Goal: Information Seeking & Learning: Learn about a topic

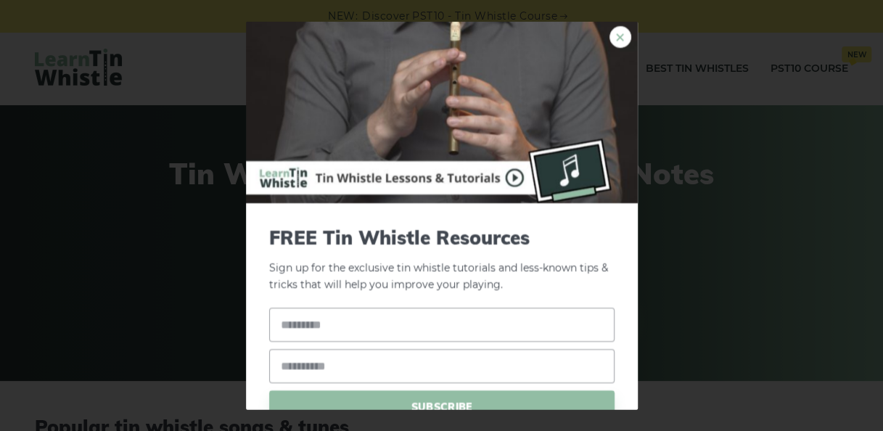
click at [610, 40] on link "×" at bounding box center [620, 37] width 22 height 22
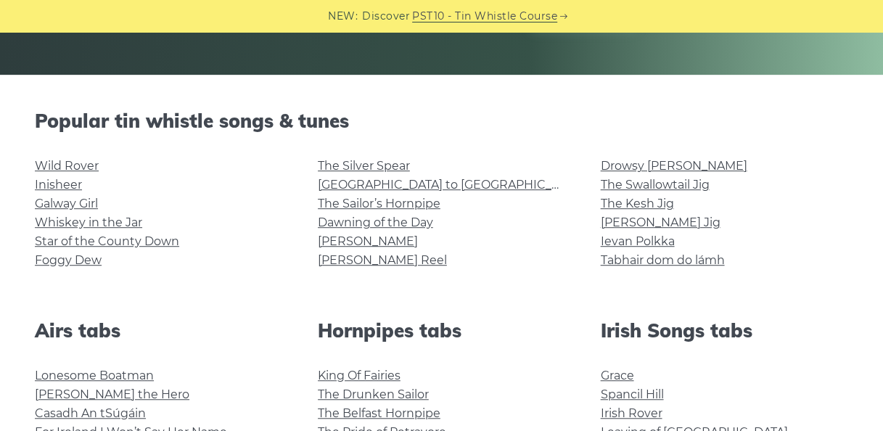
scroll to position [308, 0]
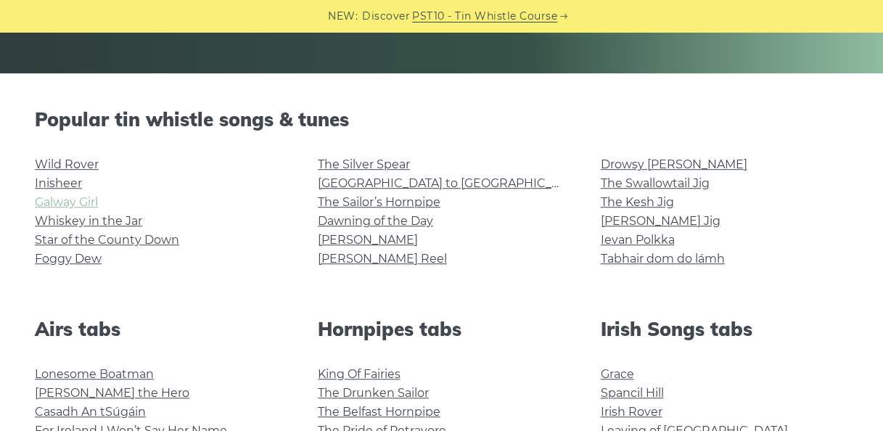
click at [65, 202] on link "Galway Girl" at bounding box center [66, 202] width 63 height 14
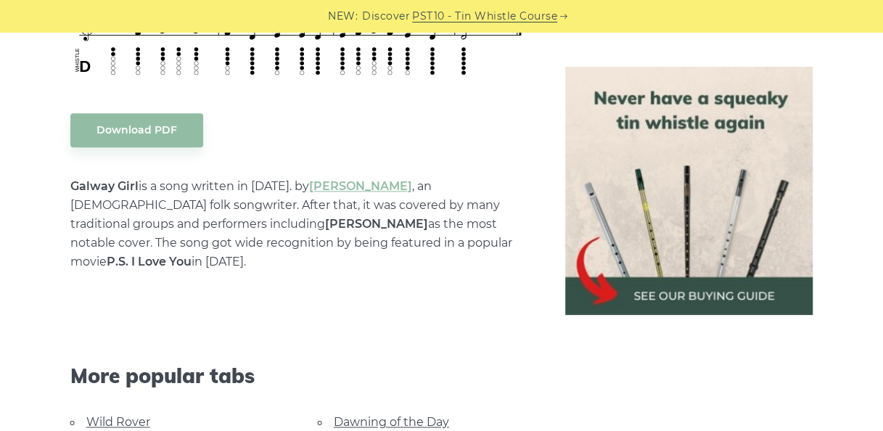
scroll to position [773, 0]
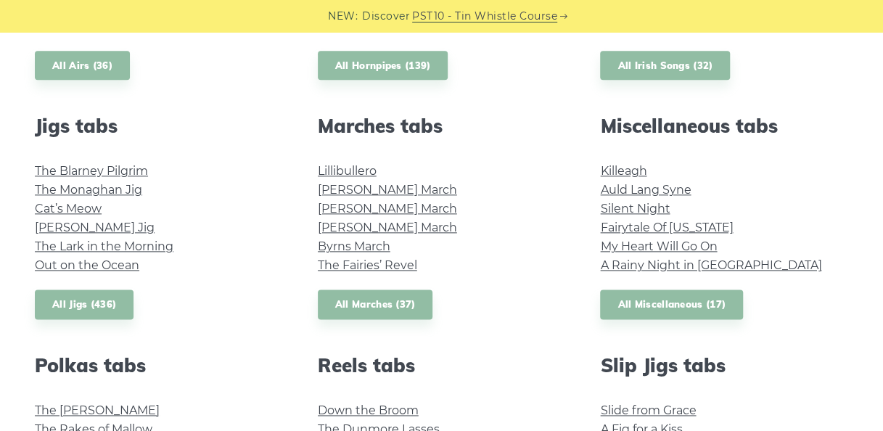
scroll to position [750, 0]
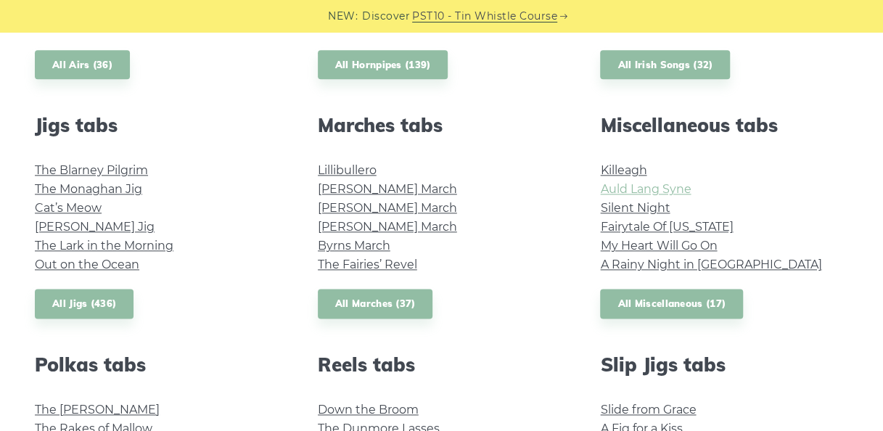
click at [667, 188] on link "Auld Lang Syne" at bounding box center [645, 189] width 91 height 14
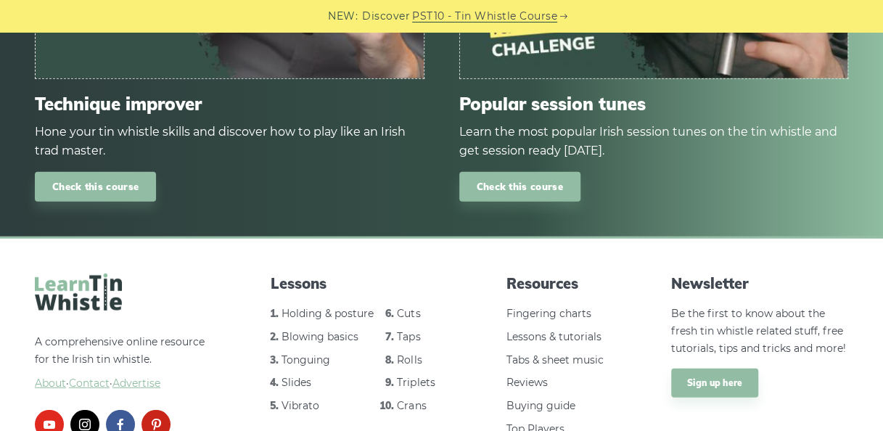
scroll to position [1729, 0]
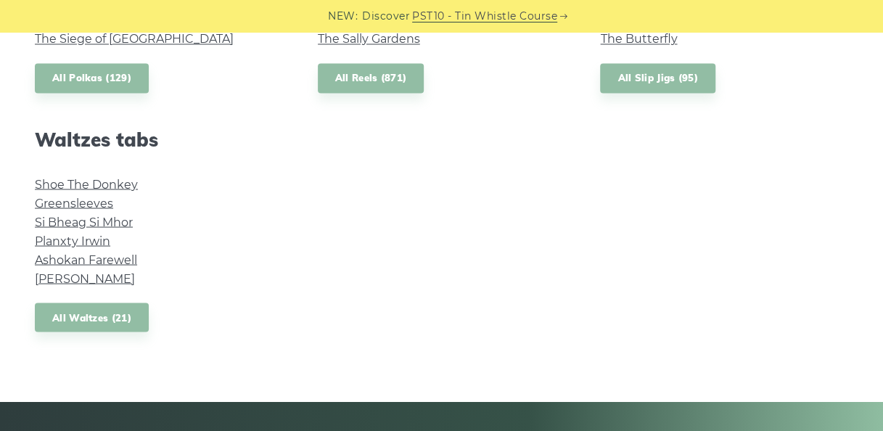
scroll to position [1216, 0]
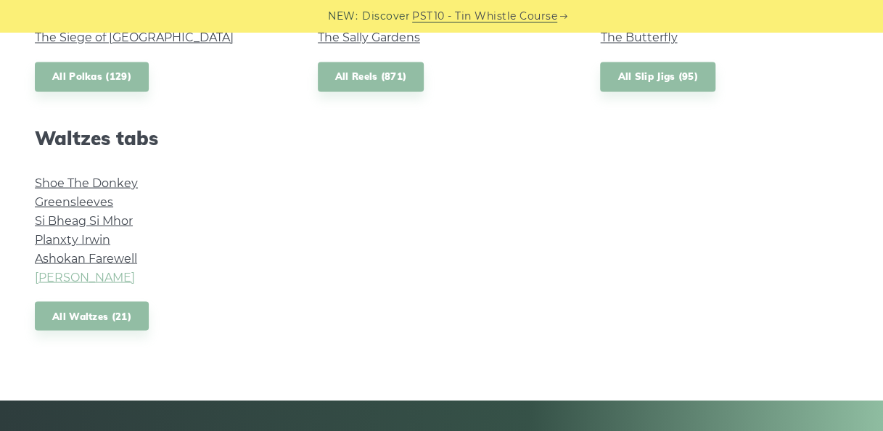
click at [103, 283] on link "[PERSON_NAME]" at bounding box center [85, 277] width 100 height 14
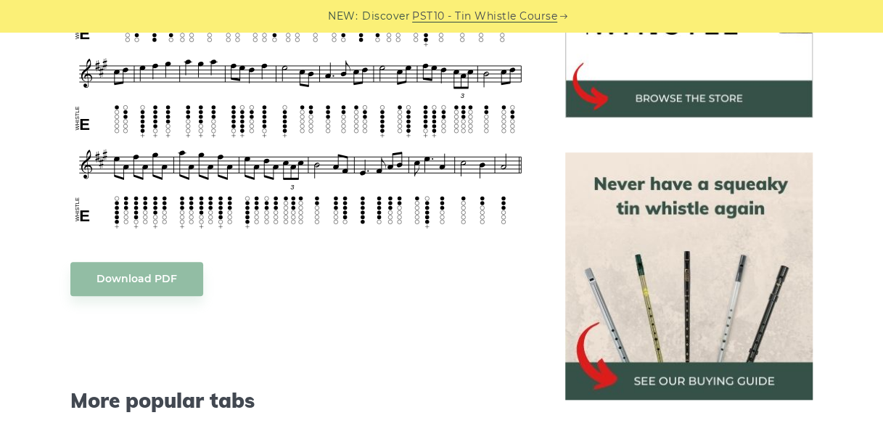
scroll to position [548, 0]
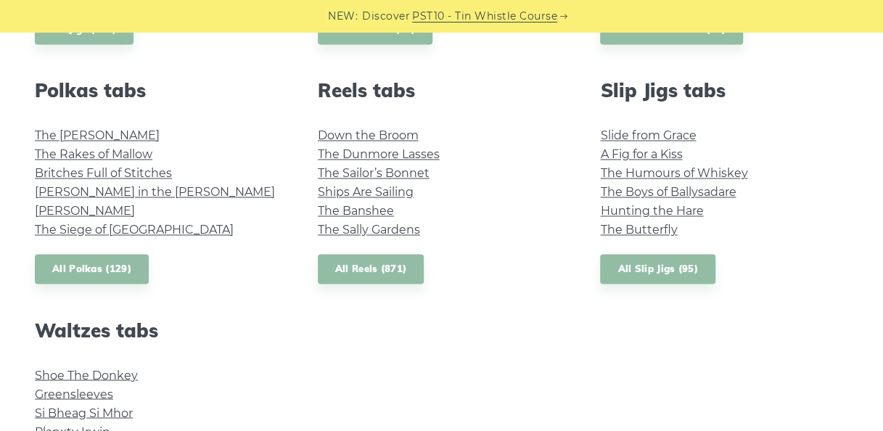
scroll to position [1024, 0]
click at [638, 176] on link "The Humours of Whiskey" at bounding box center [673, 174] width 147 height 14
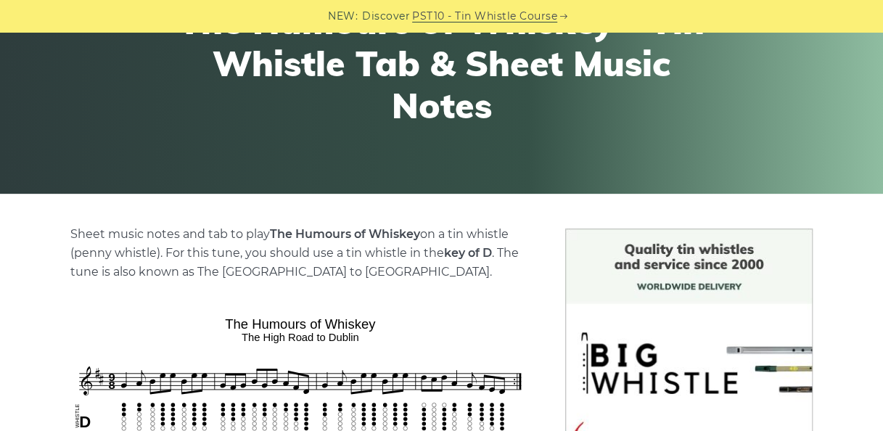
scroll to position [188, 0]
